Goal: Information Seeking & Learning: Learn about a topic

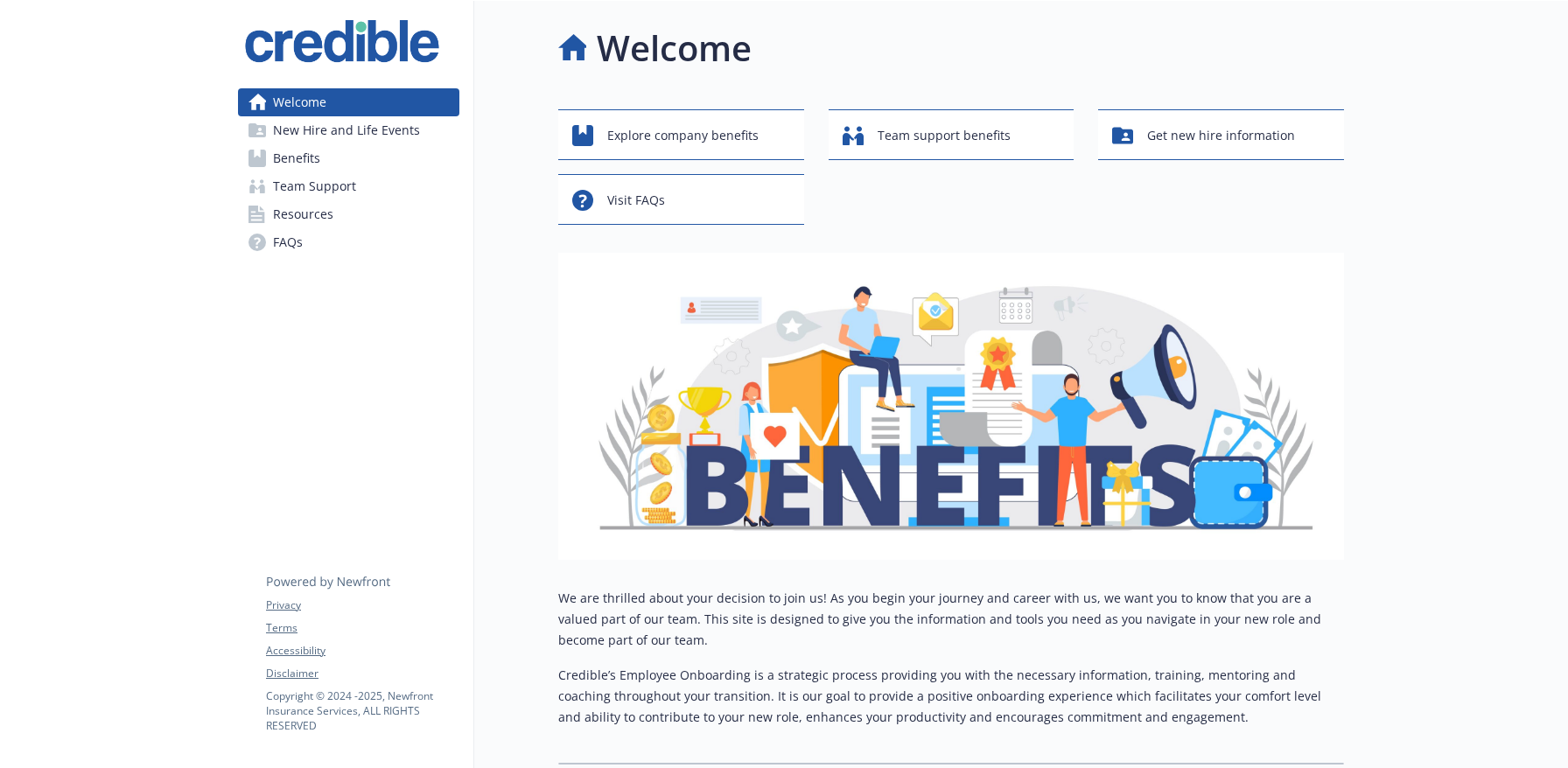
click at [326, 164] on link "Benefits" at bounding box center [348, 158] width 221 height 28
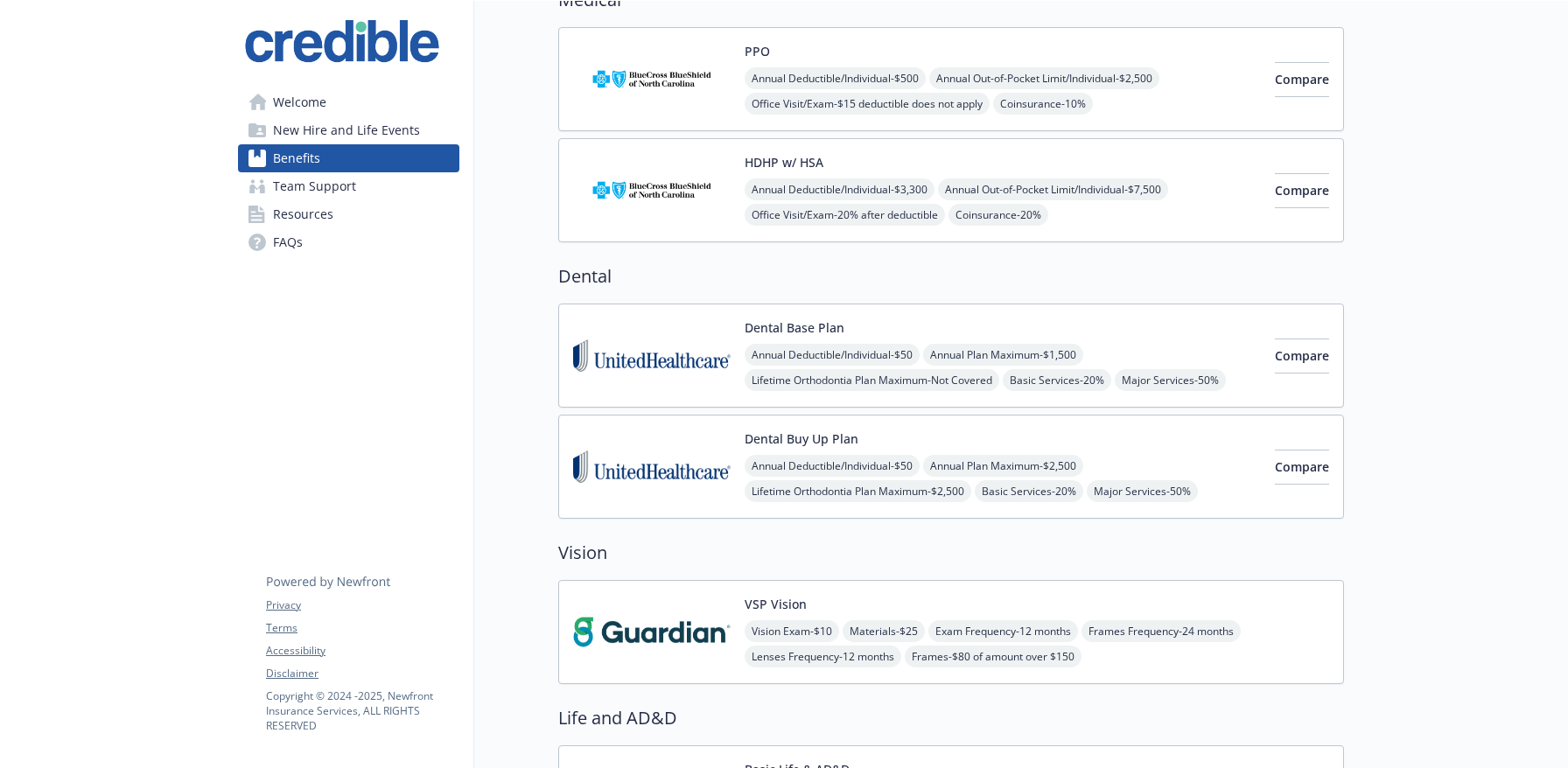
scroll to position [199, 0]
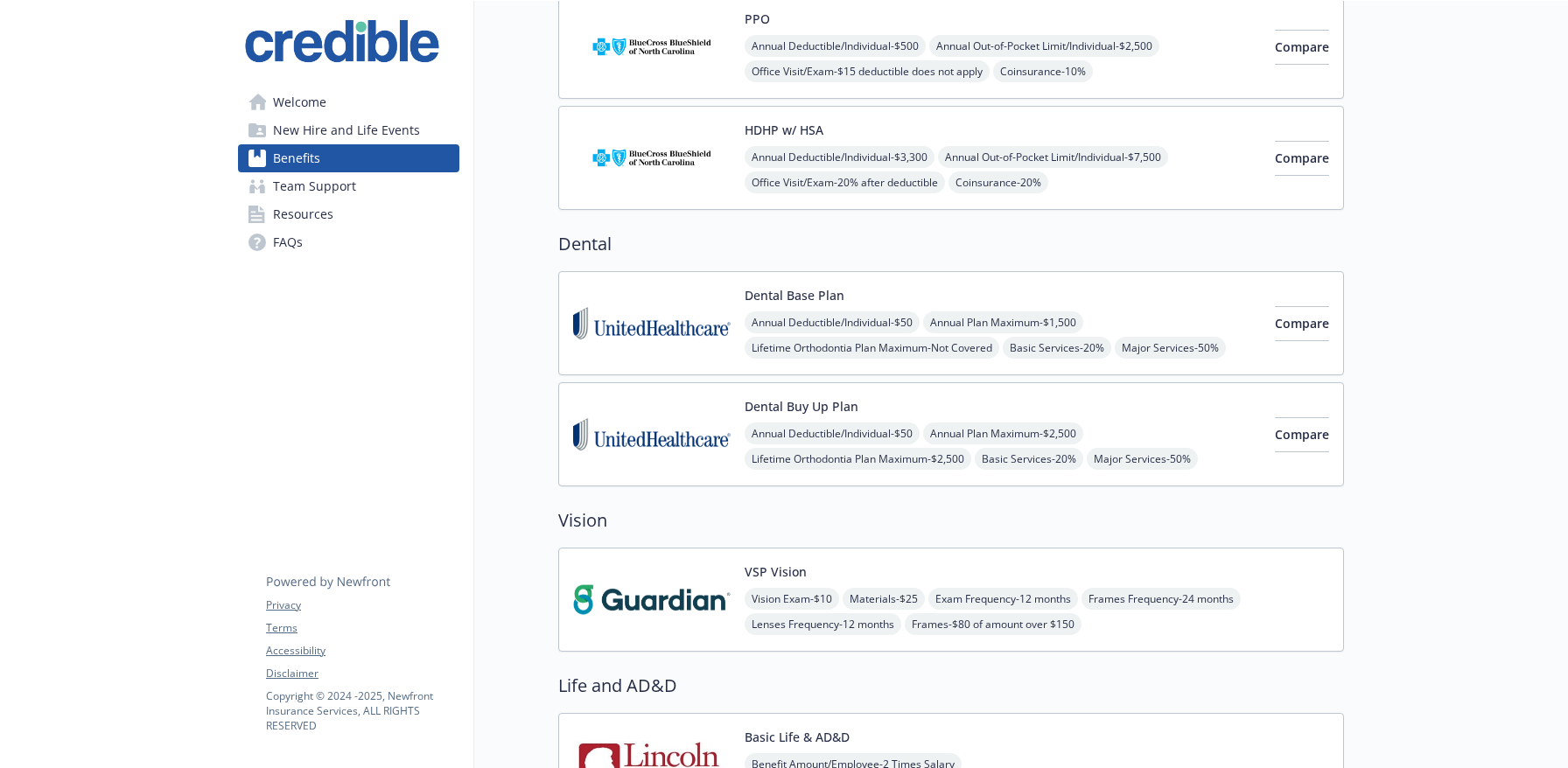
click at [759, 292] on button "Dental Base Plan" at bounding box center [795, 296] width 100 height 19
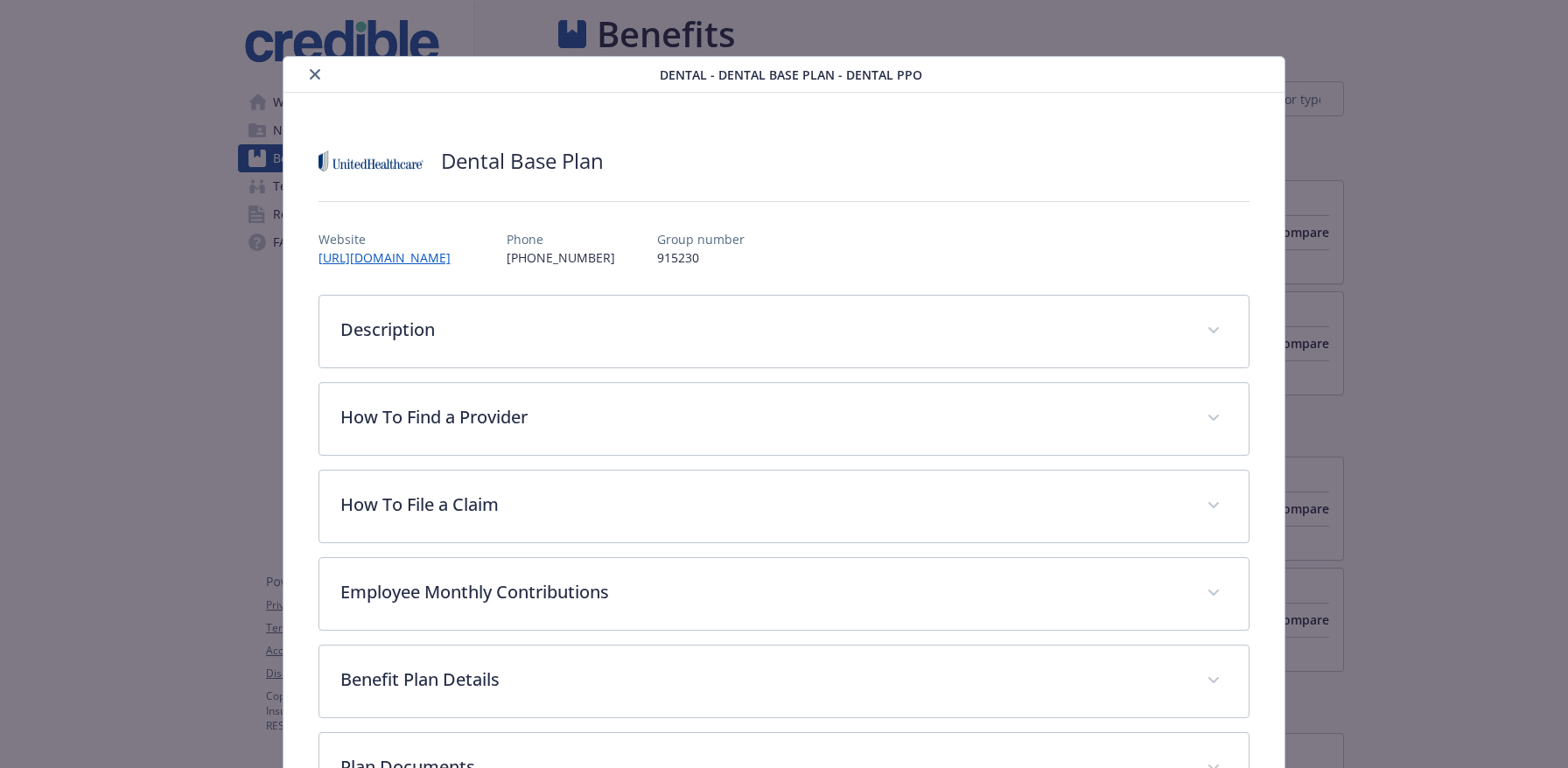
scroll to position [53, 0]
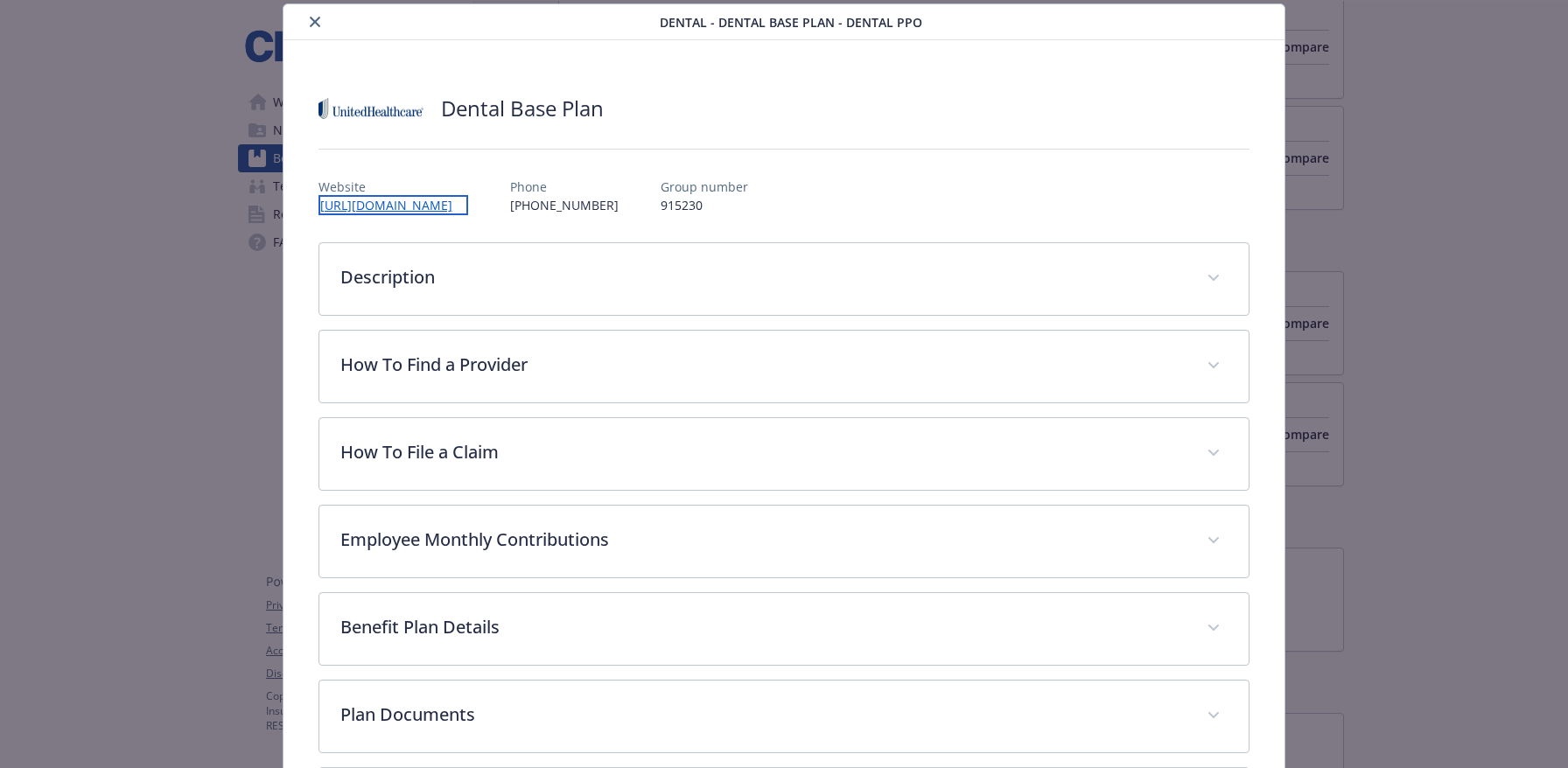
click at [468, 203] on link "[URL][DOMAIN_NAME]" at bounding box center [394, 206] width 150 height 20
